Goal: Task Accomplishment & Management: Use online tool/utility

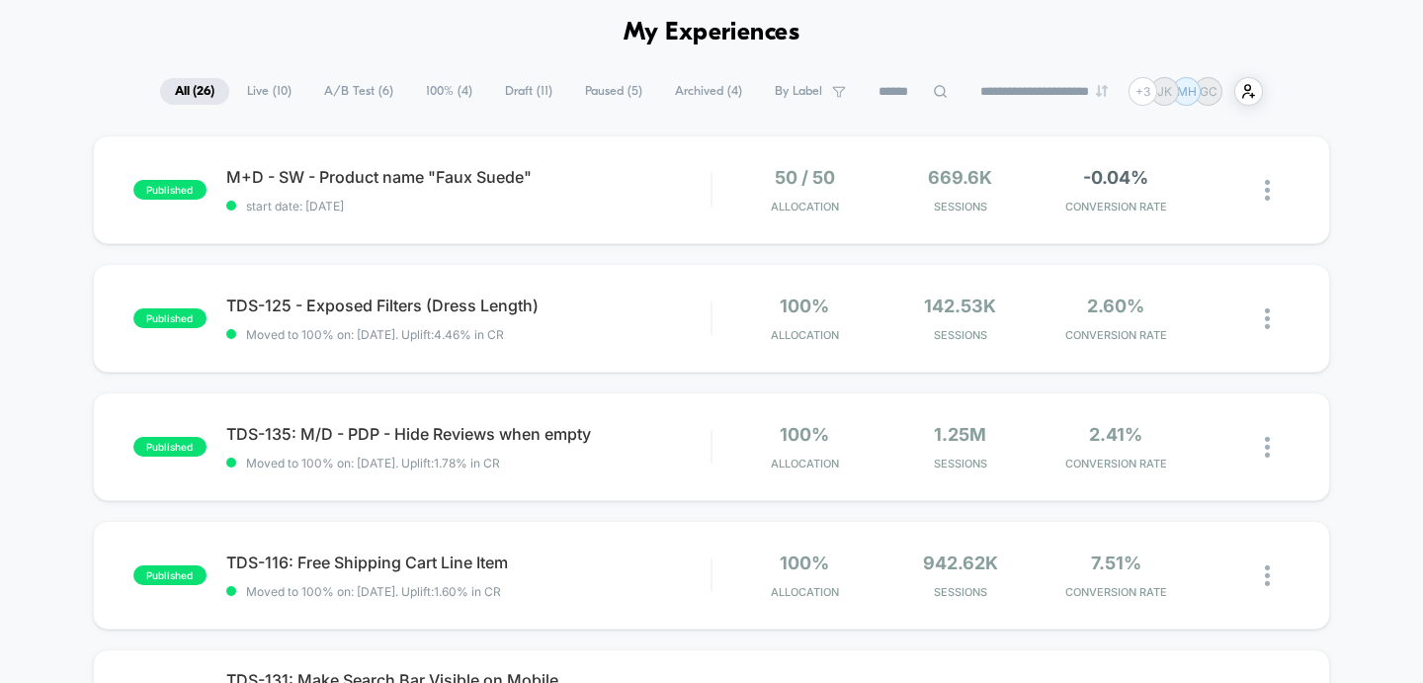
scroll to position [82, 0]
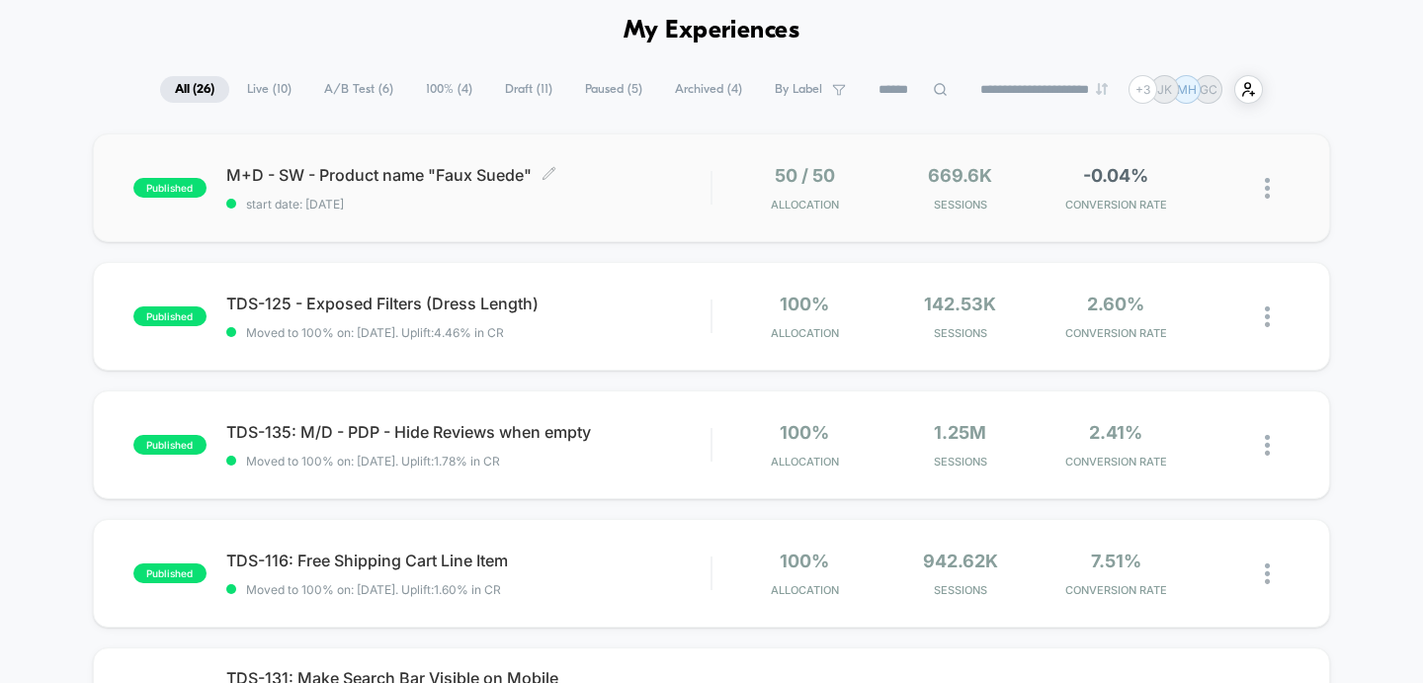
click at [647, 165] on span "M+D - SW - Product name "Faux Suede" Click to edit experience details" at bounding box center [468, 175] width 485 height 20
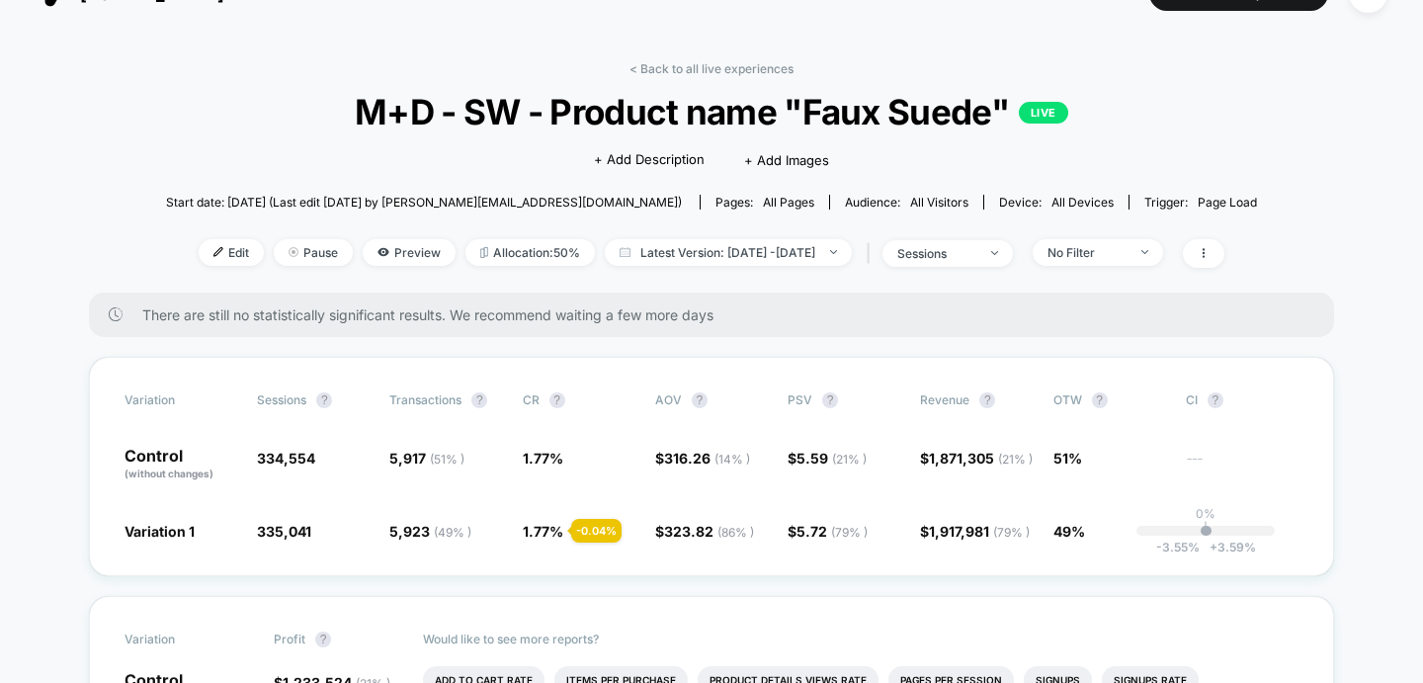
scroll to position [46, 0]
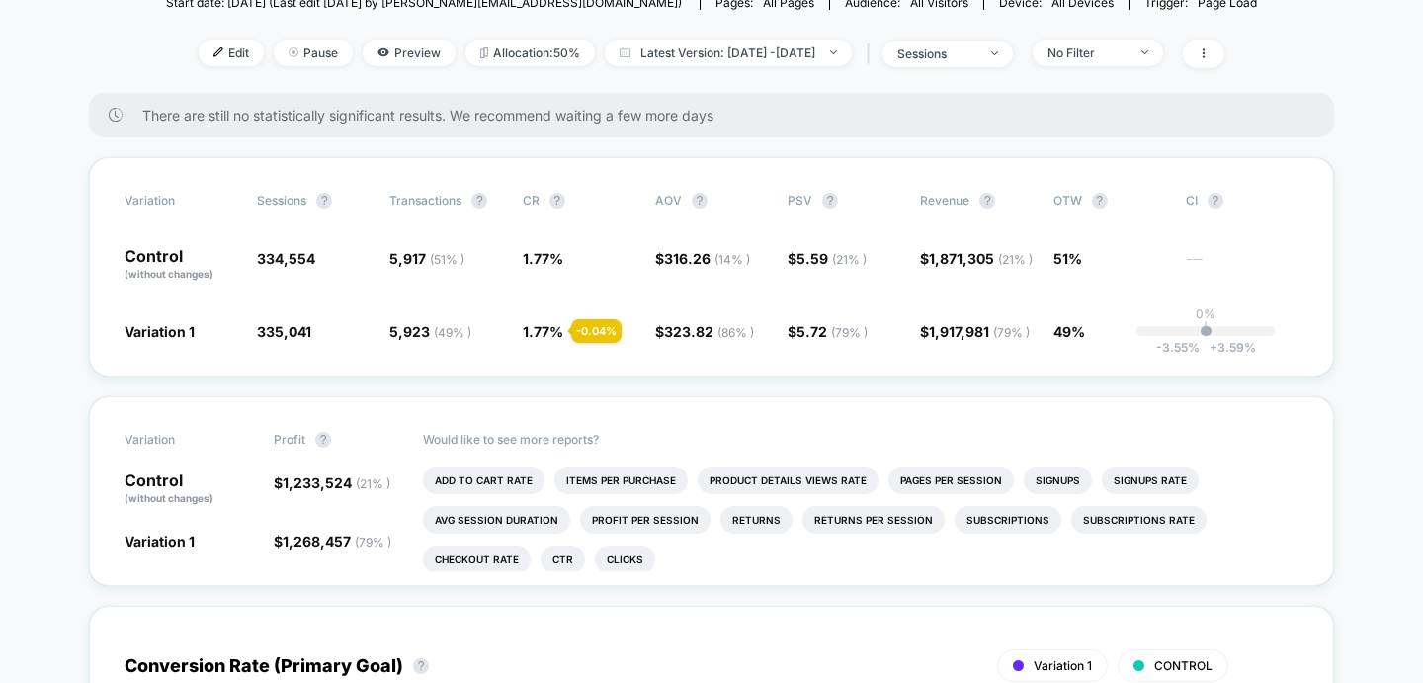
scroll to position [0, 0]
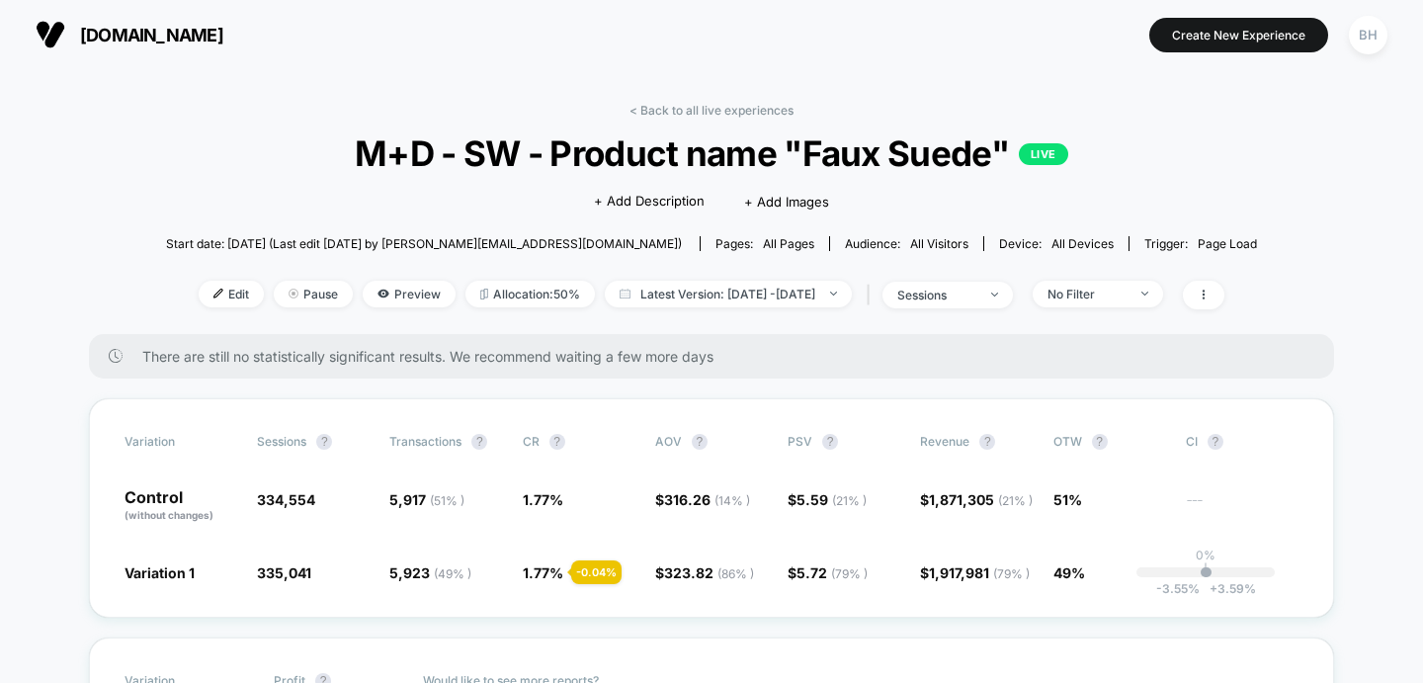
click at [51, 20] on img at bounding box center [51, 35] width 30 height 30
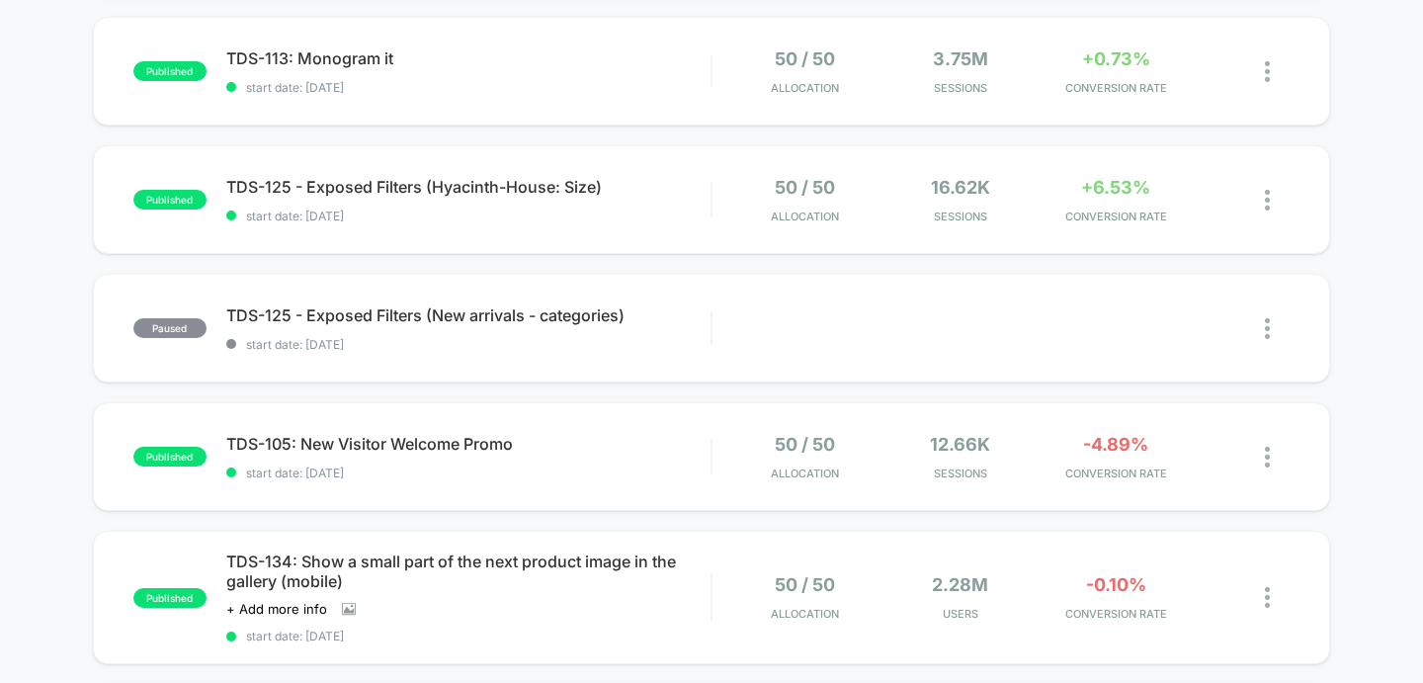
scroll to position [970, 0]
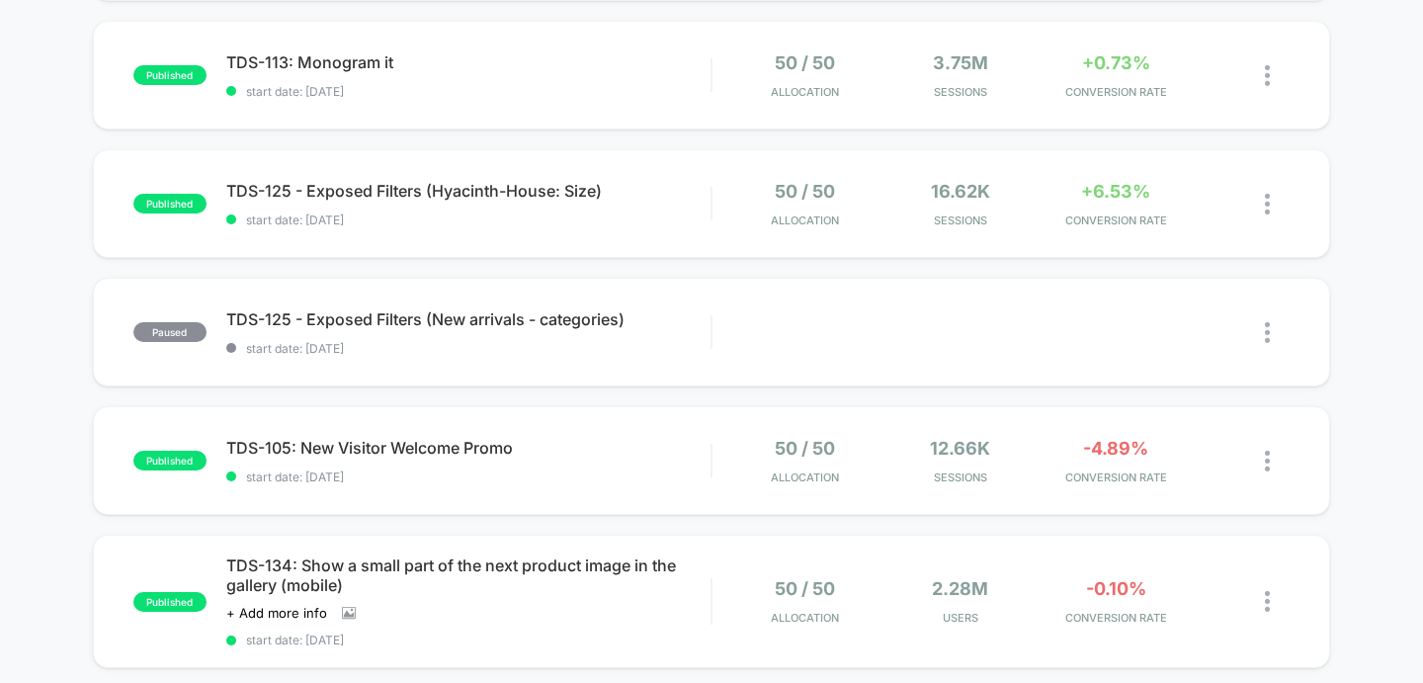
click at [34, 186] on div "published M+D - SW - Product name "Faux Suede" start date: [DATE] 50 / 50 Alloc…" at bounding box center [711, 70] width 1423 height 1650
click at [27, 162] on div "published M+D - SW - Product name "Faux Suede" start date: [DATE] 50 / 50 Alloc…" at bounding box center [711, 70] width 1423 height 1650
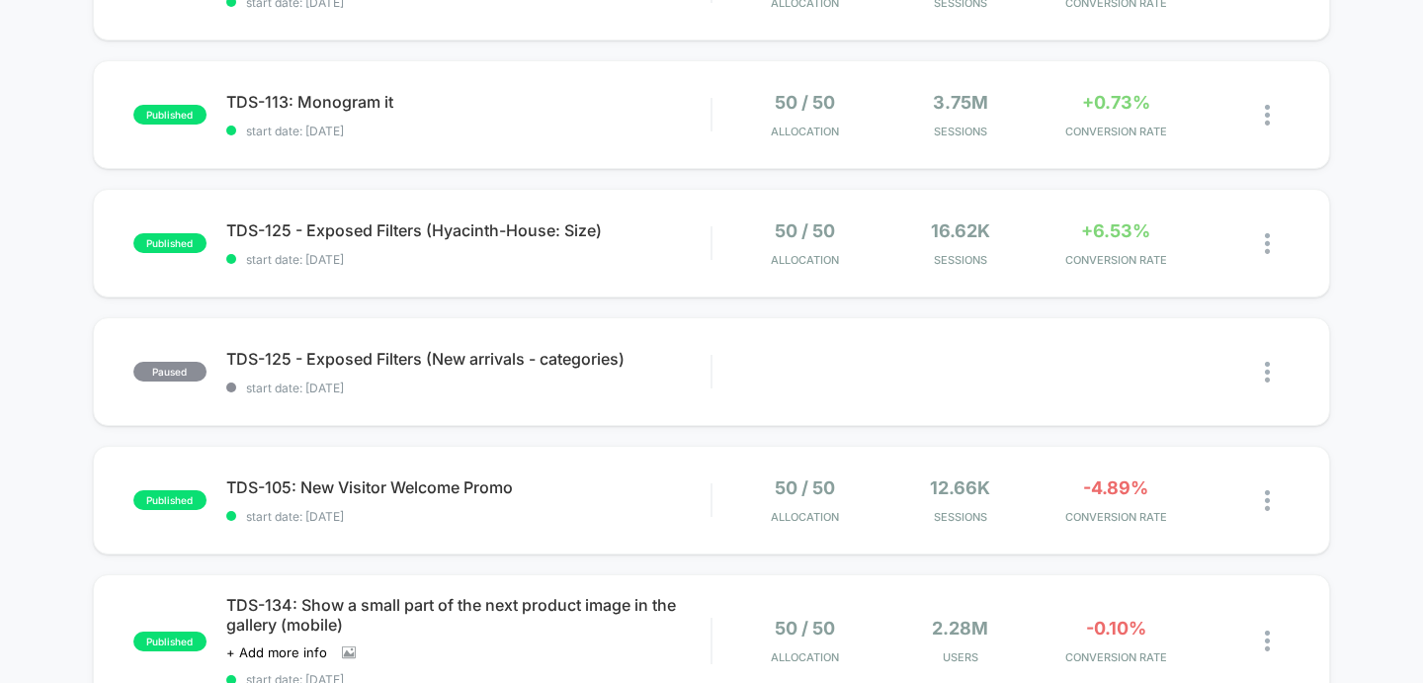
scroll to position [940, 0]
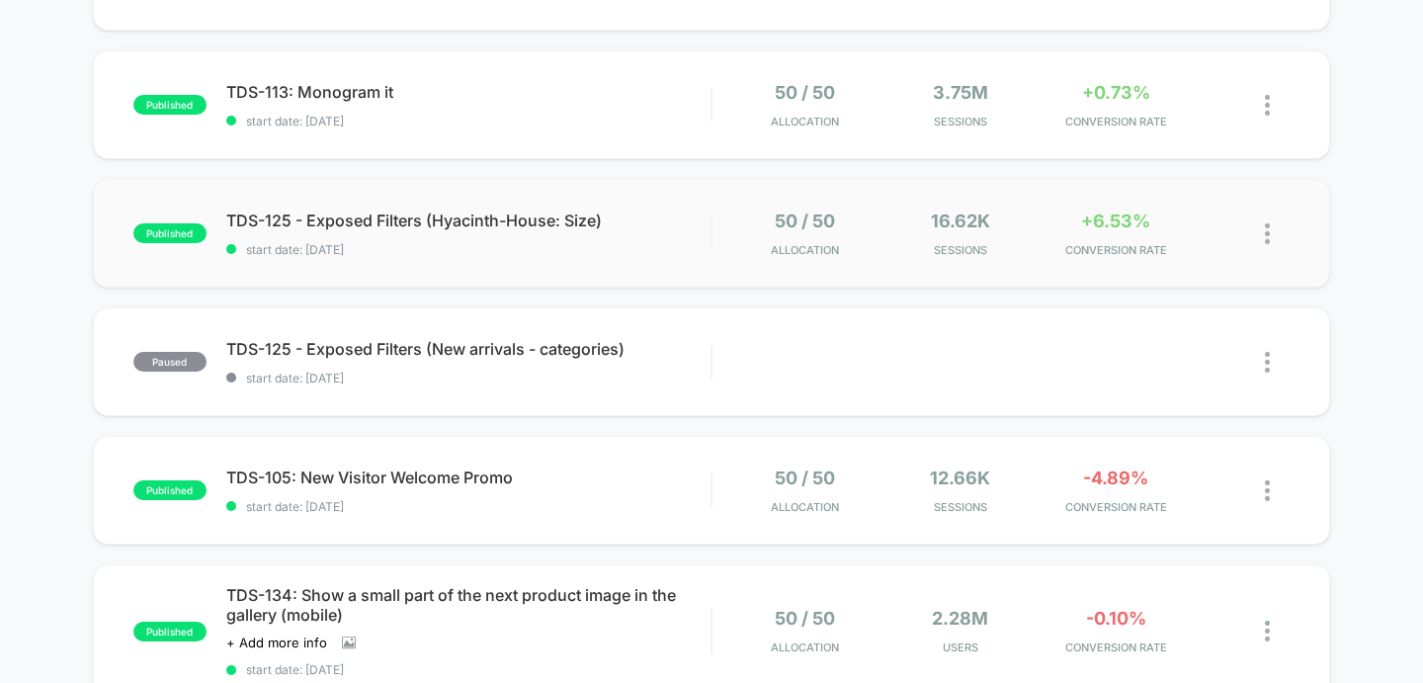
click at [482, 275] on div "published TDS-125 - Exposed Filters (Hyacinth-House: Size) start date: [DATE] 5…" at bounding box center [712, 233] width 1238 height 109
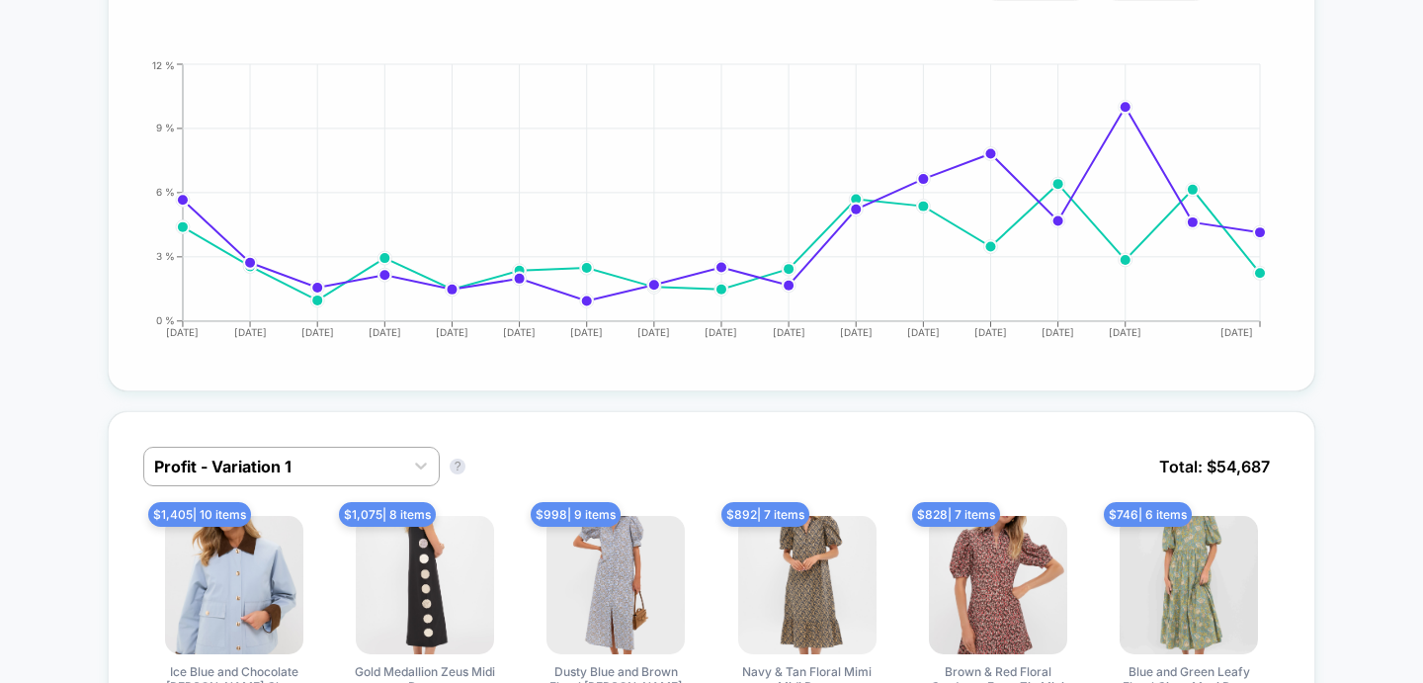
scroll to position [1144, 0]
